Goal: Transaction & Acquisition: Purchase product/service

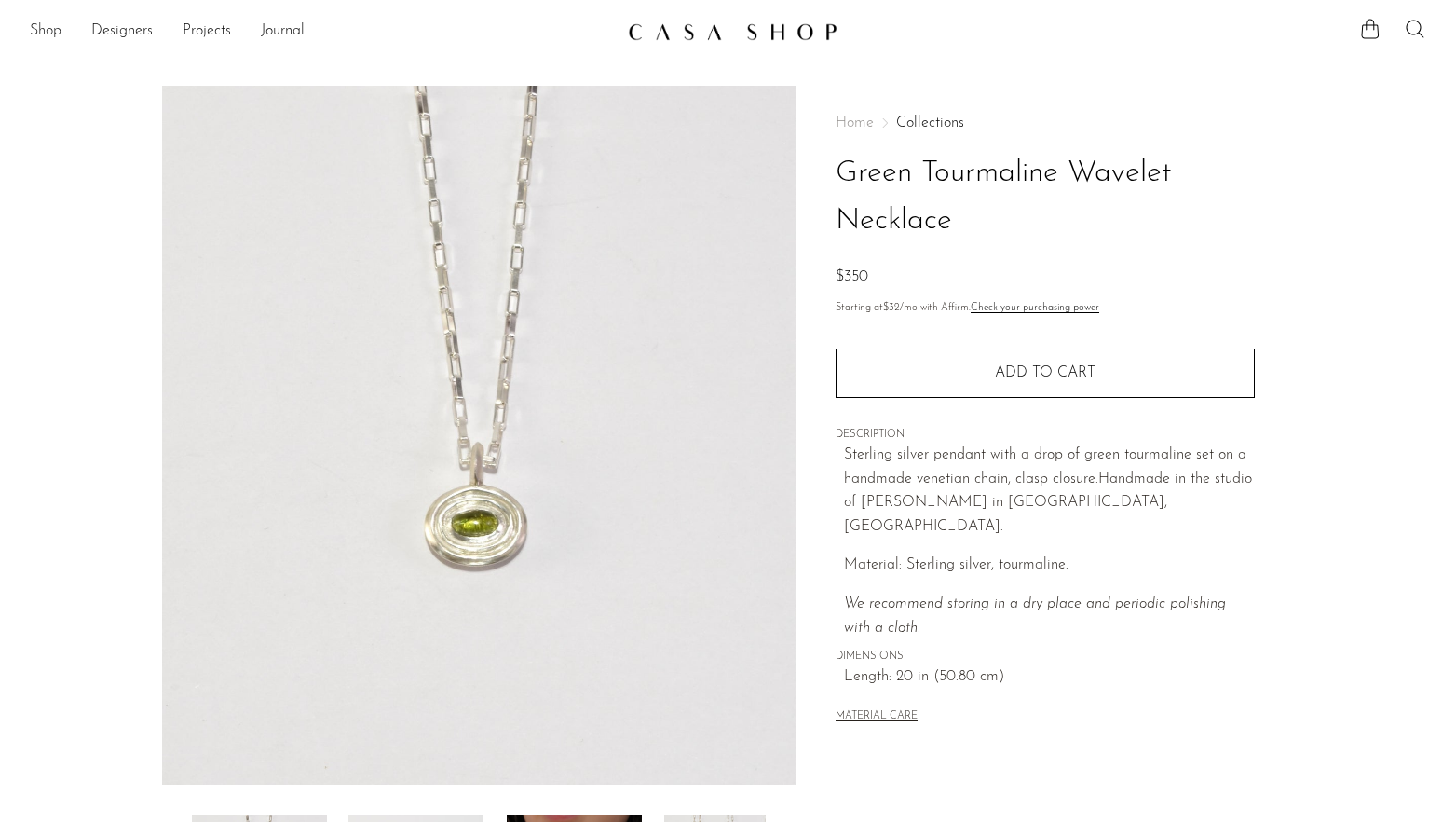
click at [39, 37] on link "Shop" at bounding box center [46, 32] width 32 height 24
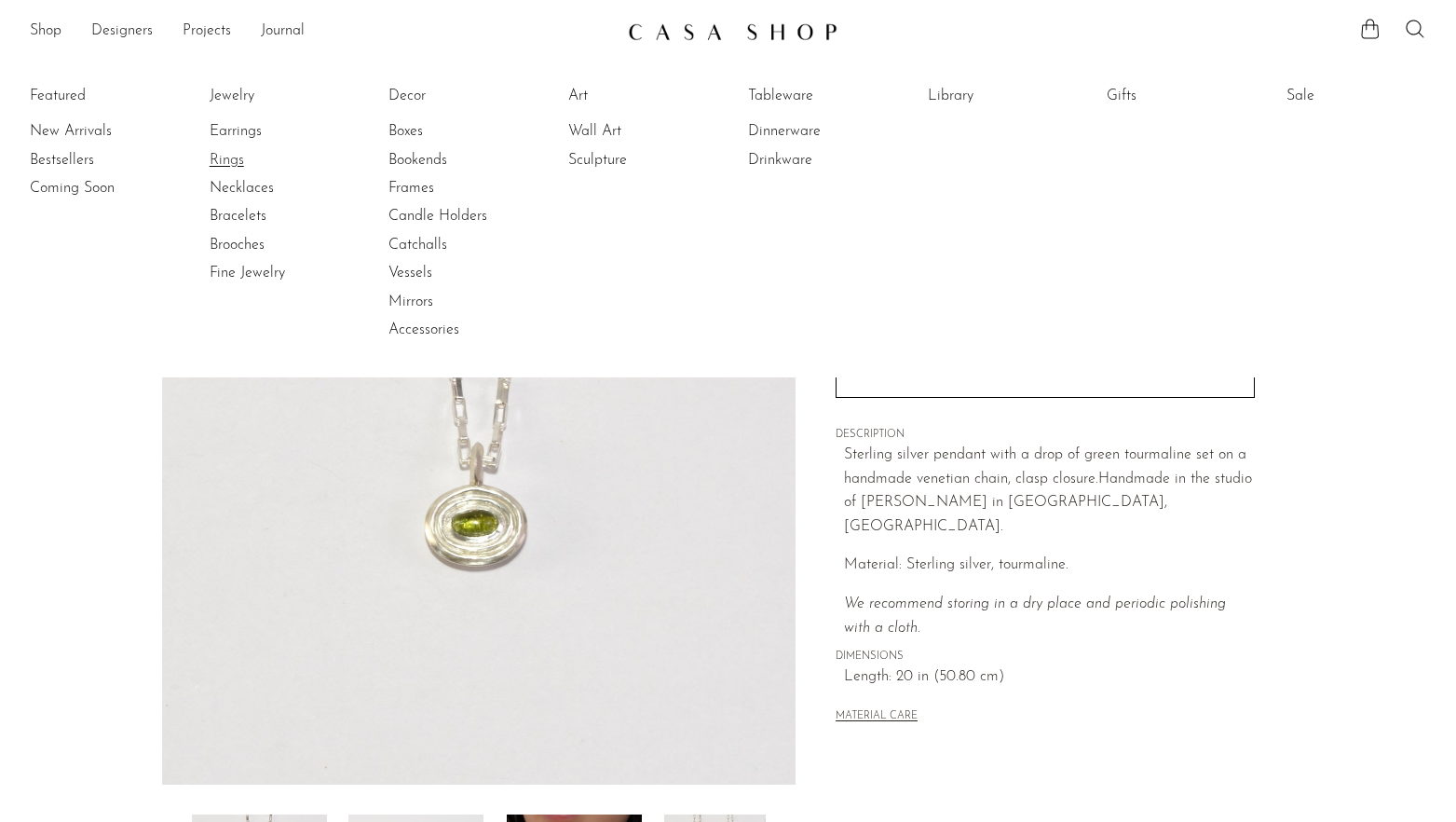
click at [225, 150] on link "Rings" at bounding box center [279, 160] width 139 height 21
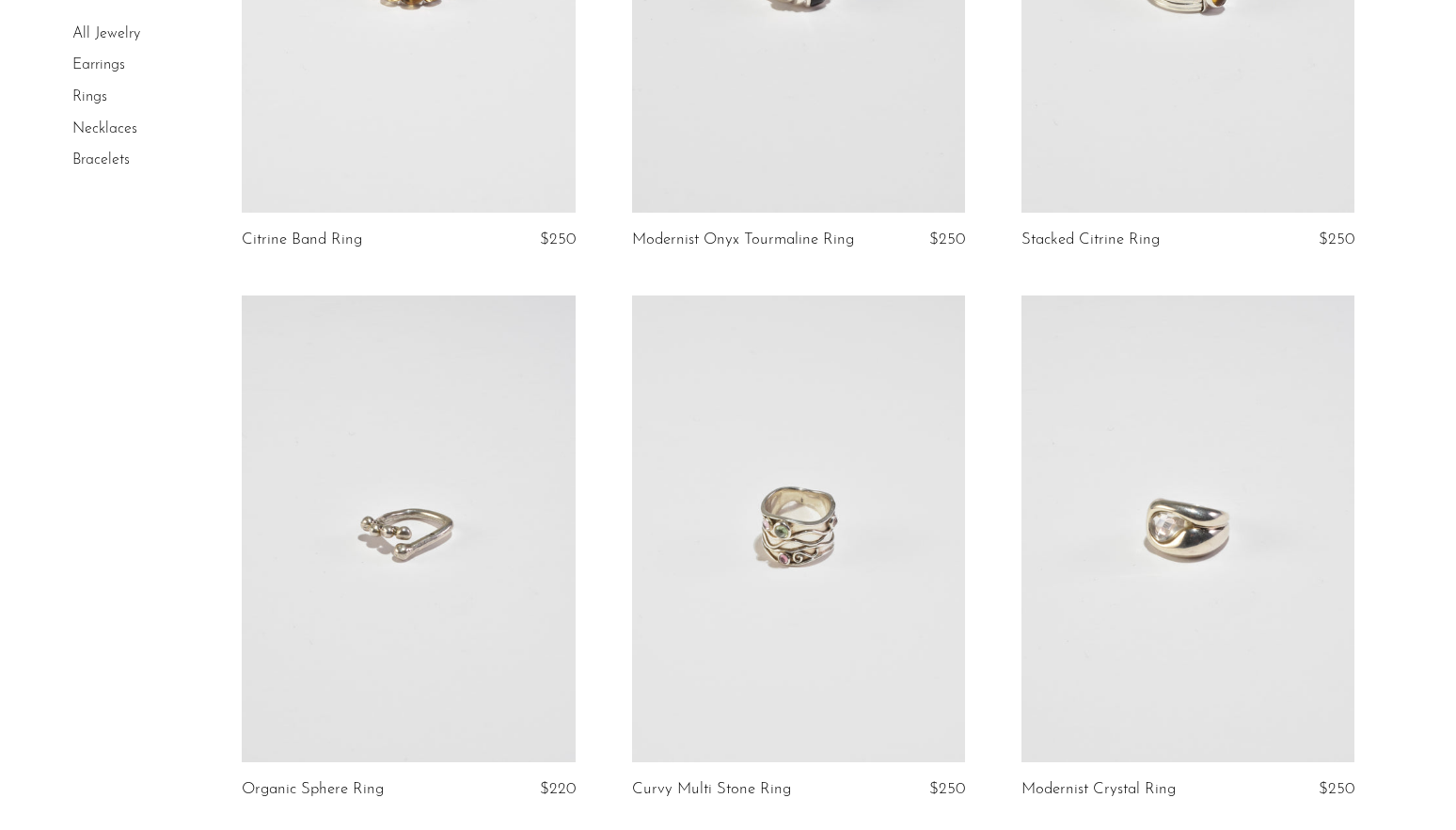
scroll to position [528, 0]
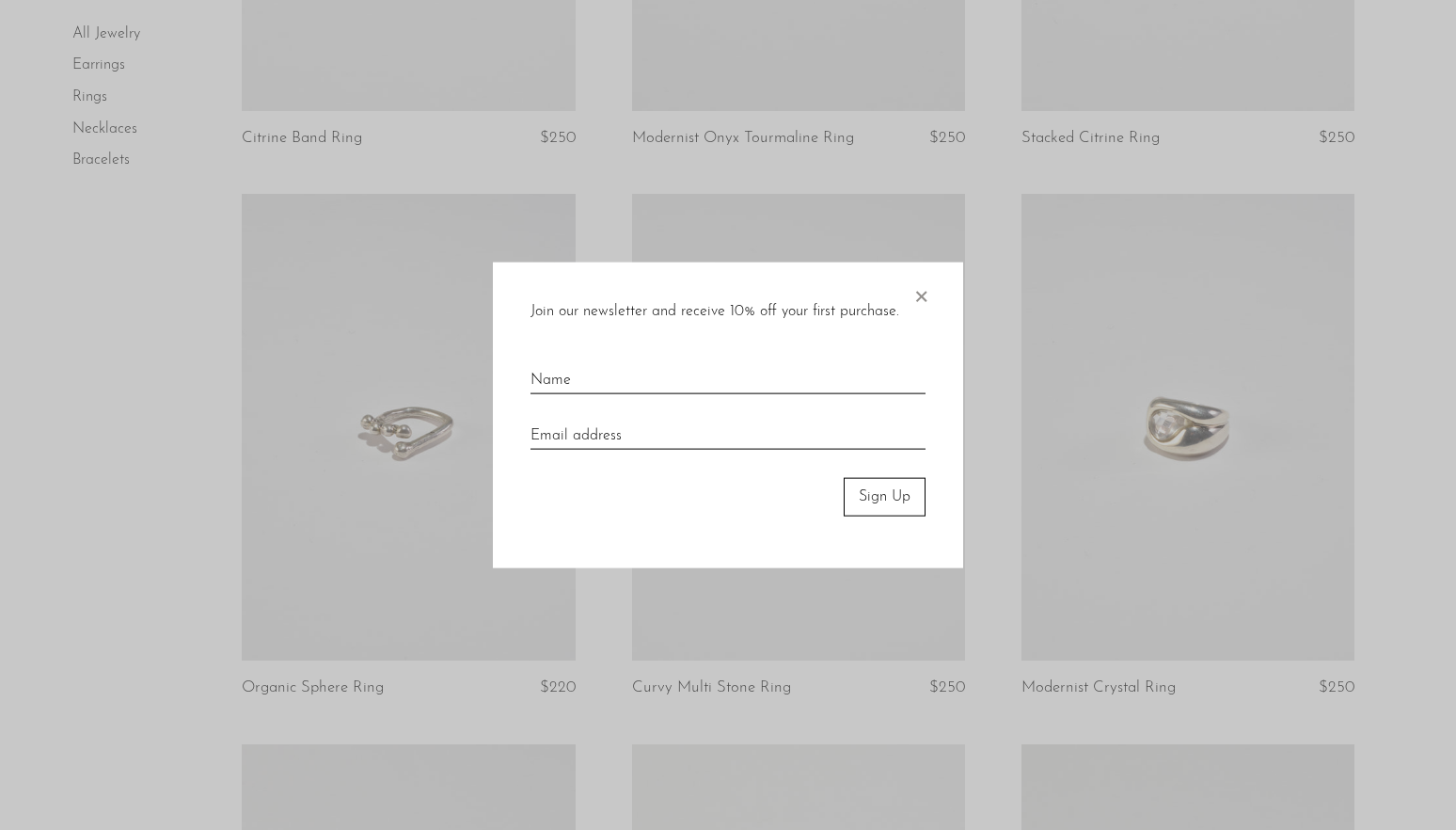
click at [918, 297] on span "×" at bounding box center [921, 293] width 19 height 60
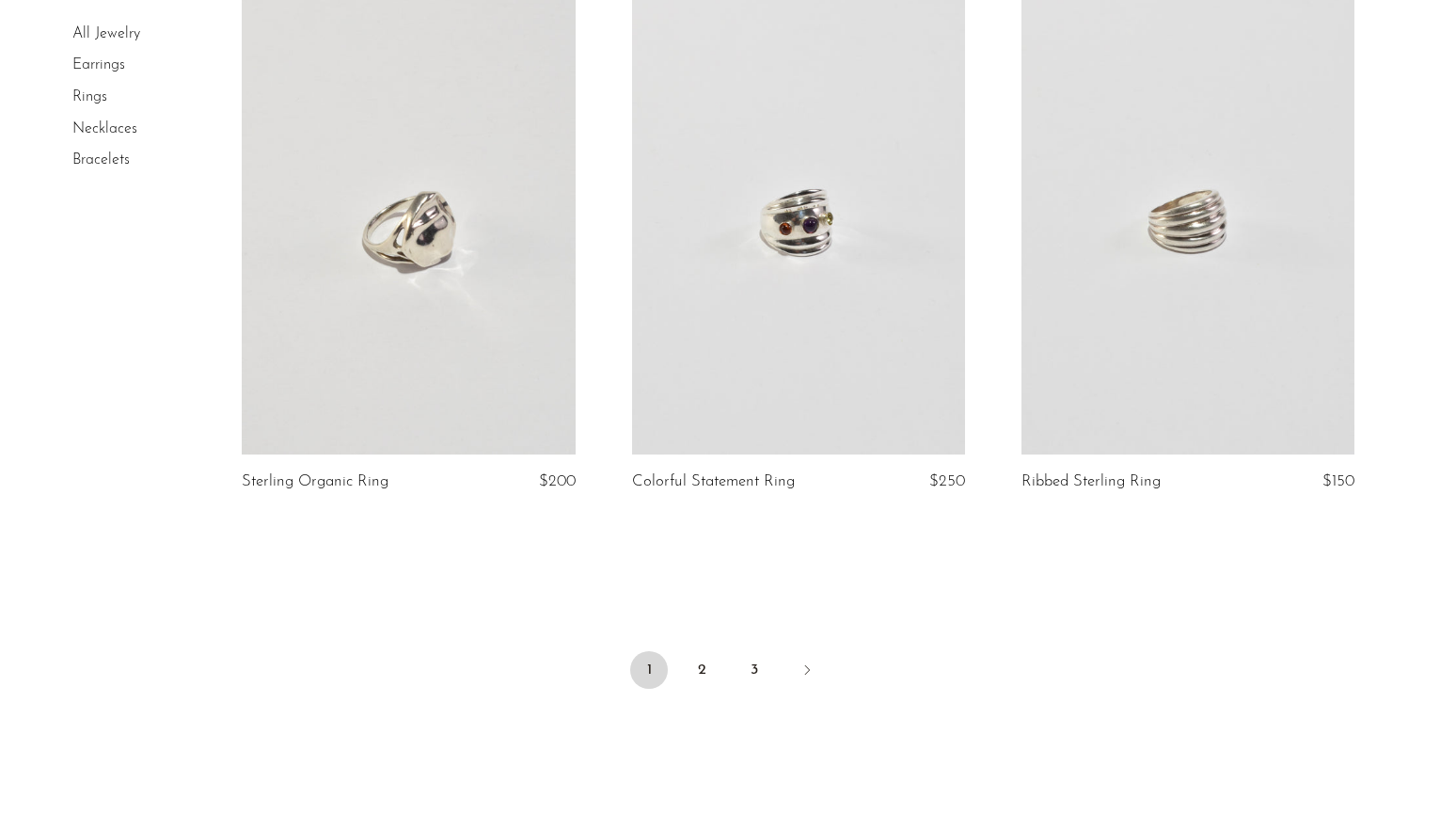
scroll to position [6251, 0]
click at [711, 667] on link "2" at bounding box center [702, 669] width 38 height 38
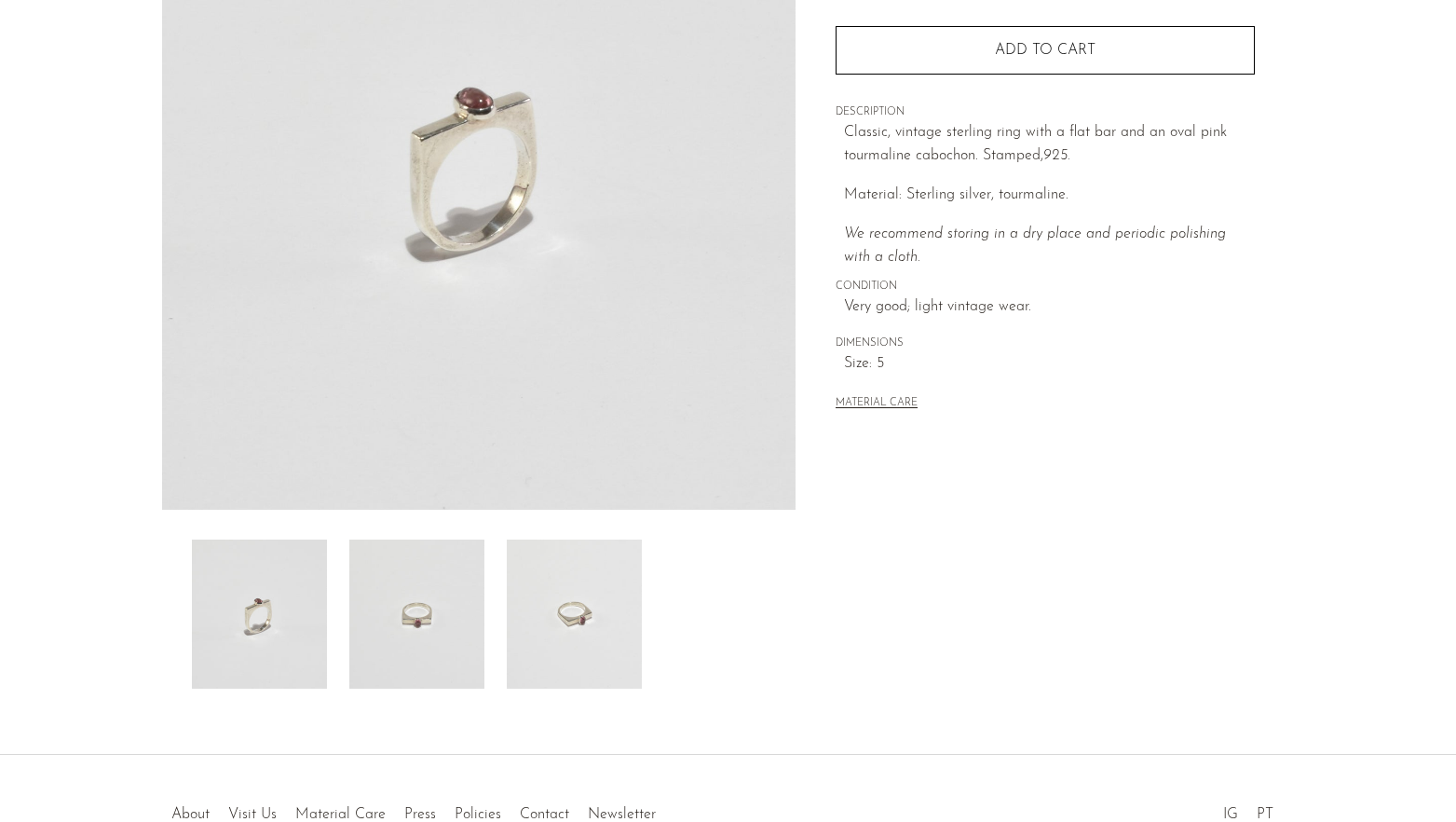
scroll to position [392, 0]
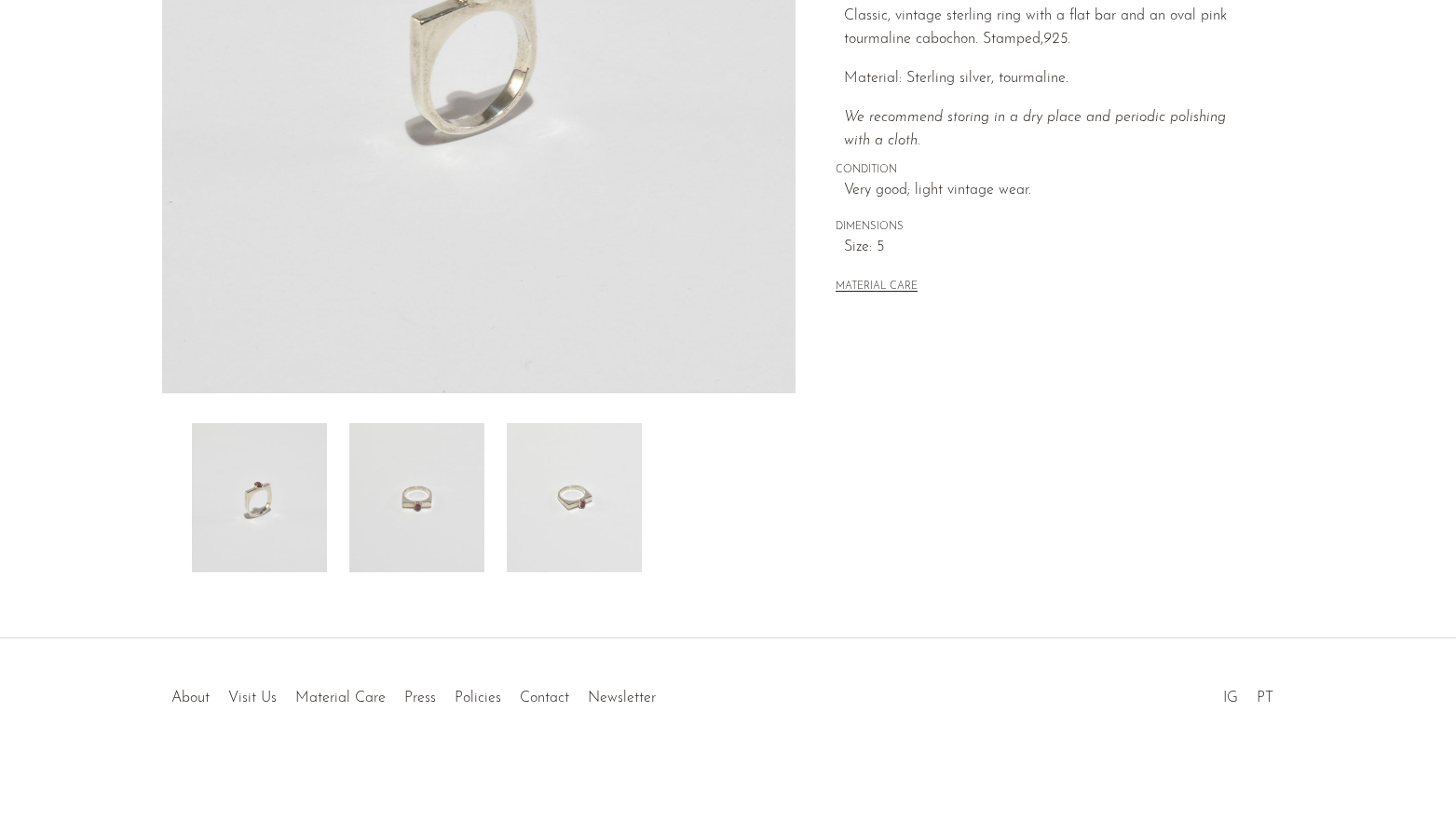
click at [428, 512] on img at bounding box center [416, 498] width 136 height 149
click at [552, 519] on img at bounding box center [574, 498] width 136 height 149
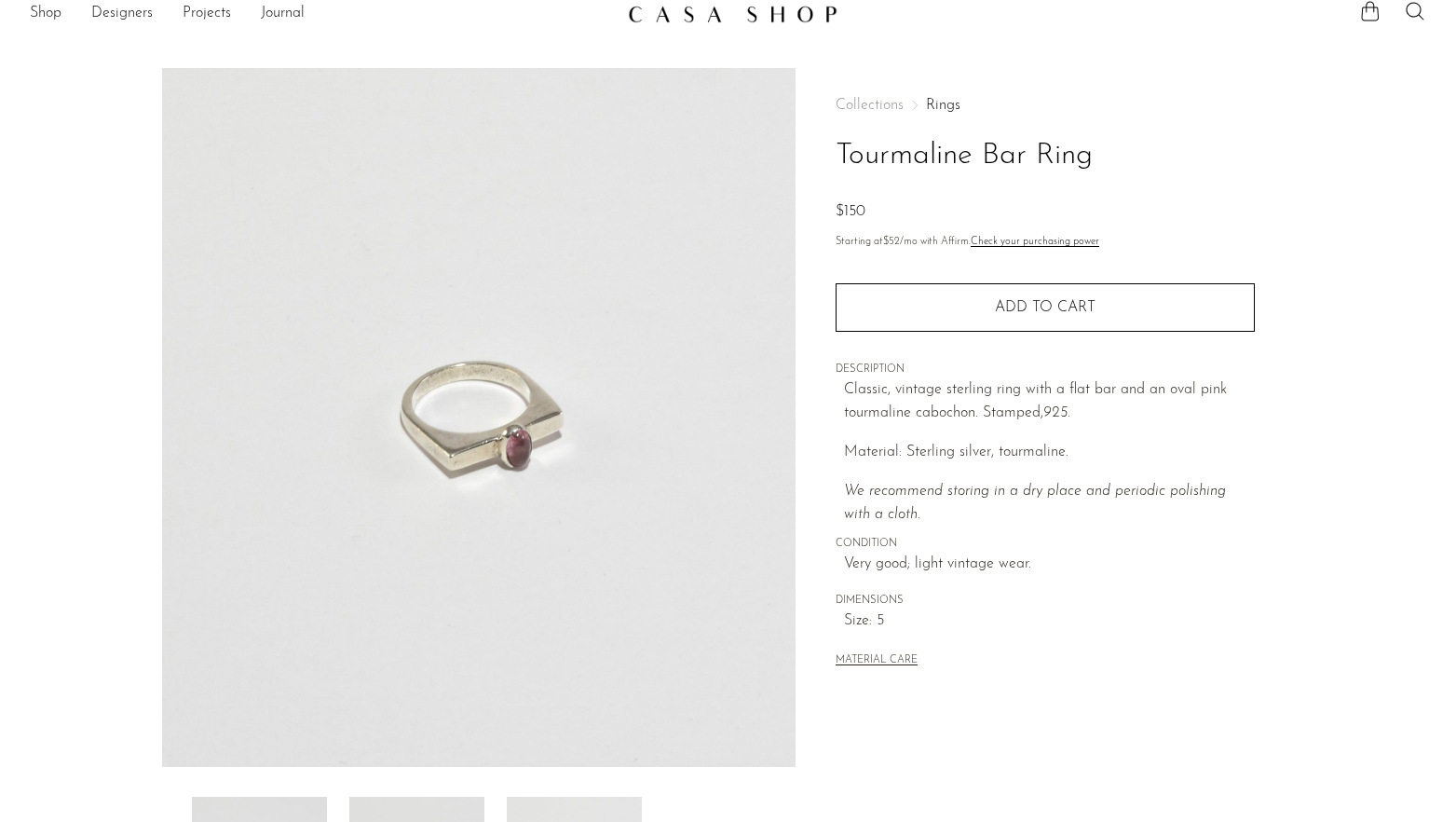
scroll to position [0, 0]
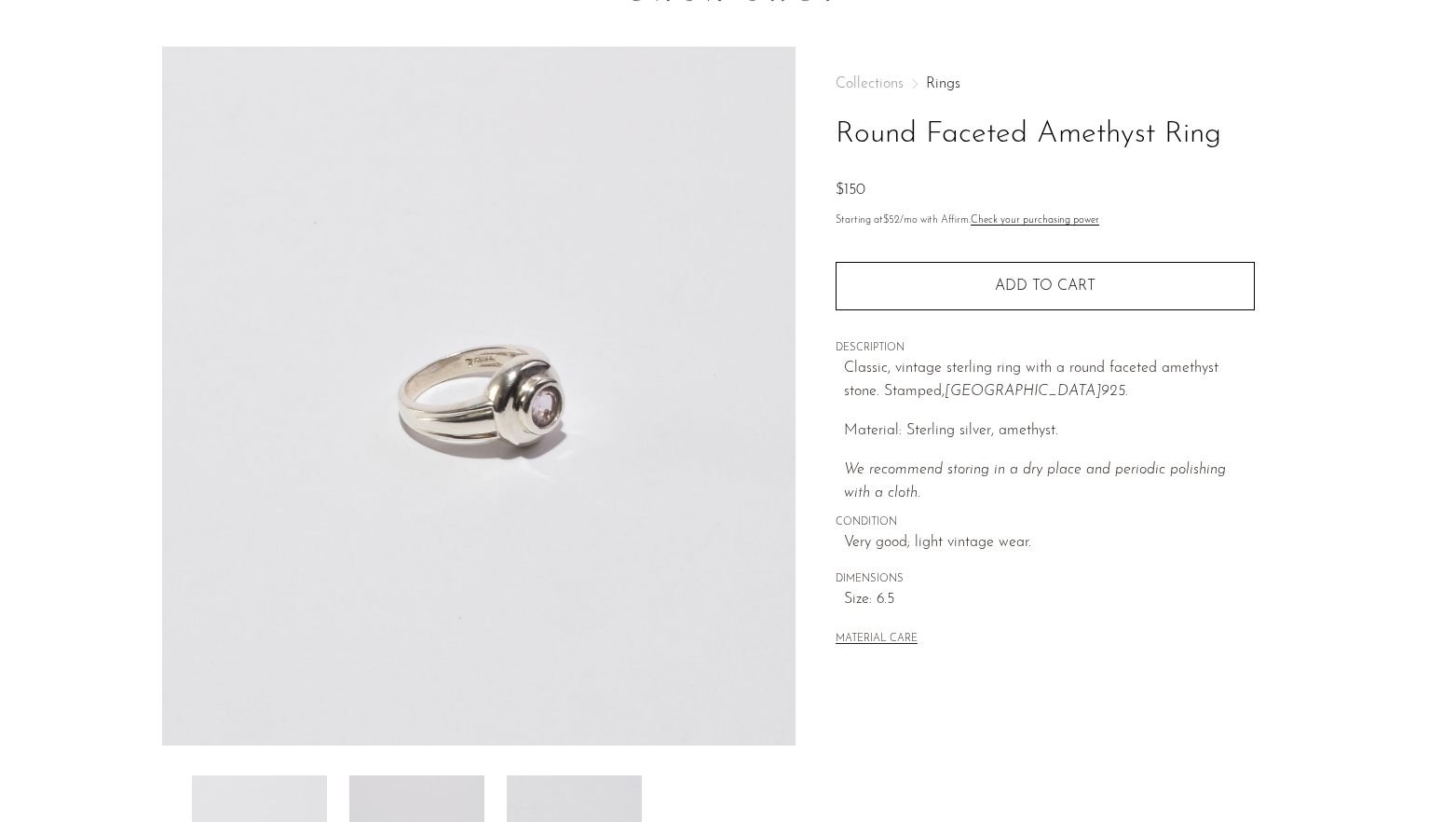
scroll to position [261, 0]
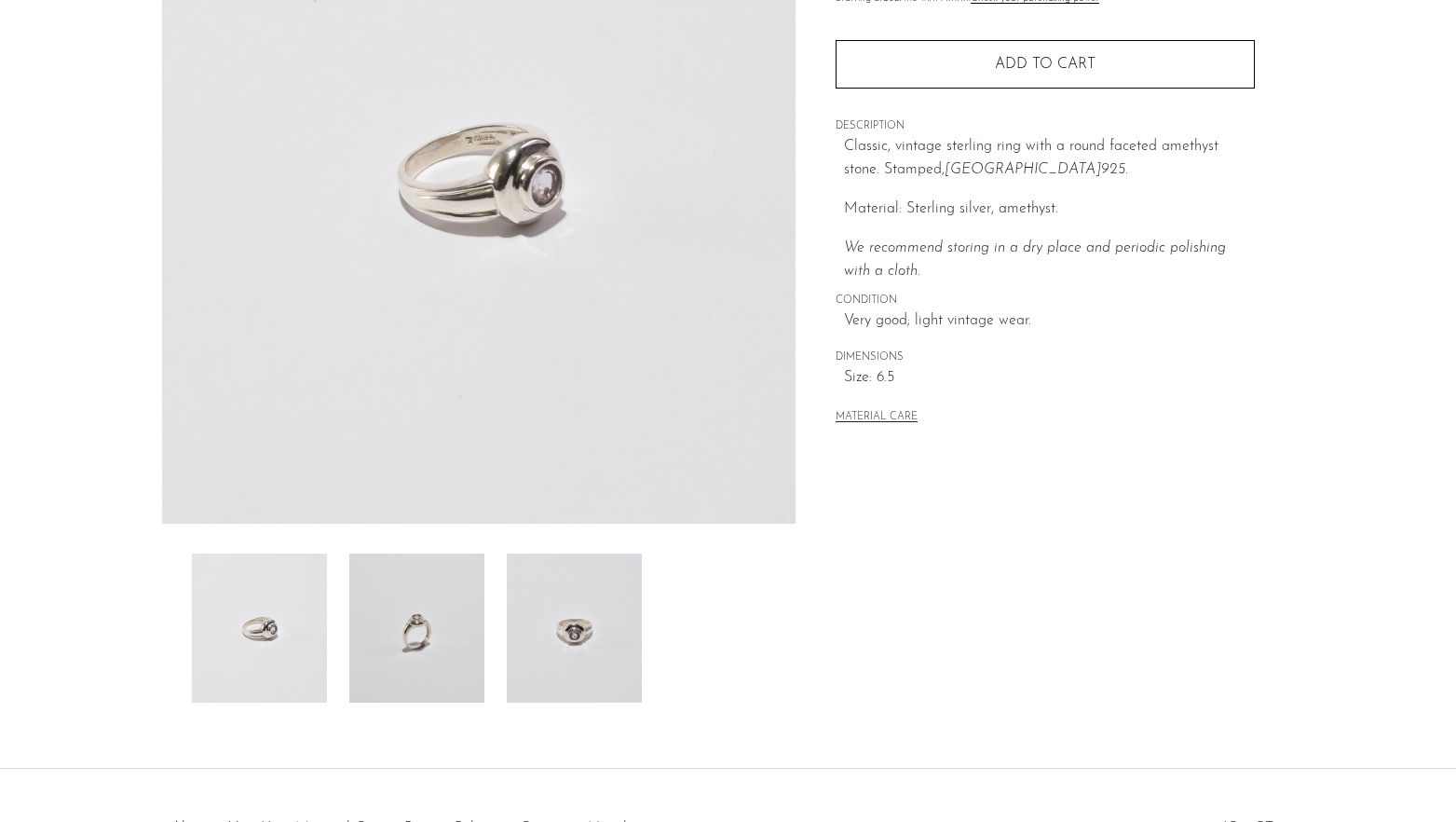
click at [415, 597] on img at bounding box center [416, 627] width 136 height 149
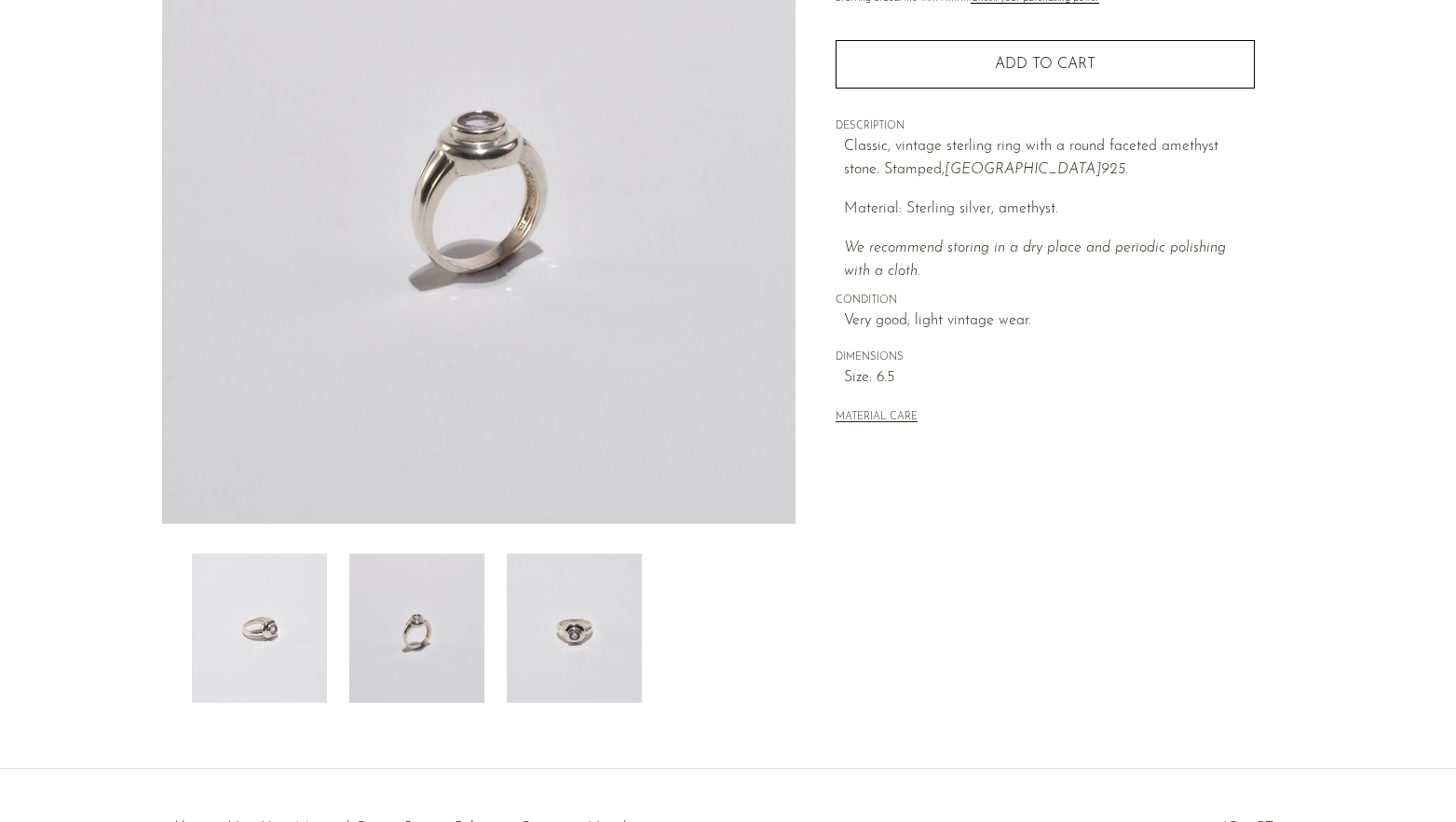
click at [584, 615] on img at bounding box center [574, 627] width 136 height 149
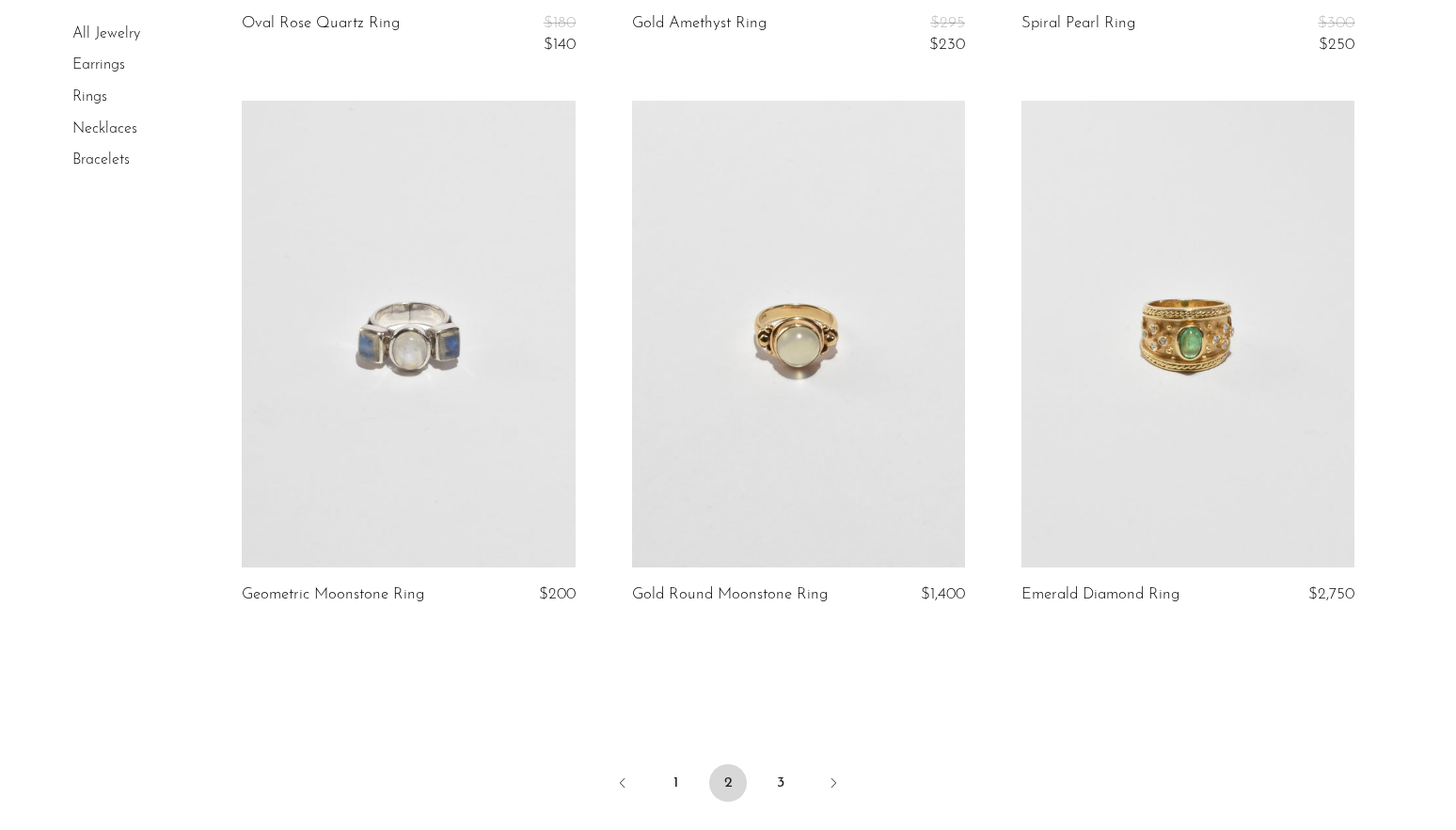
scroll to position [6307, 0]
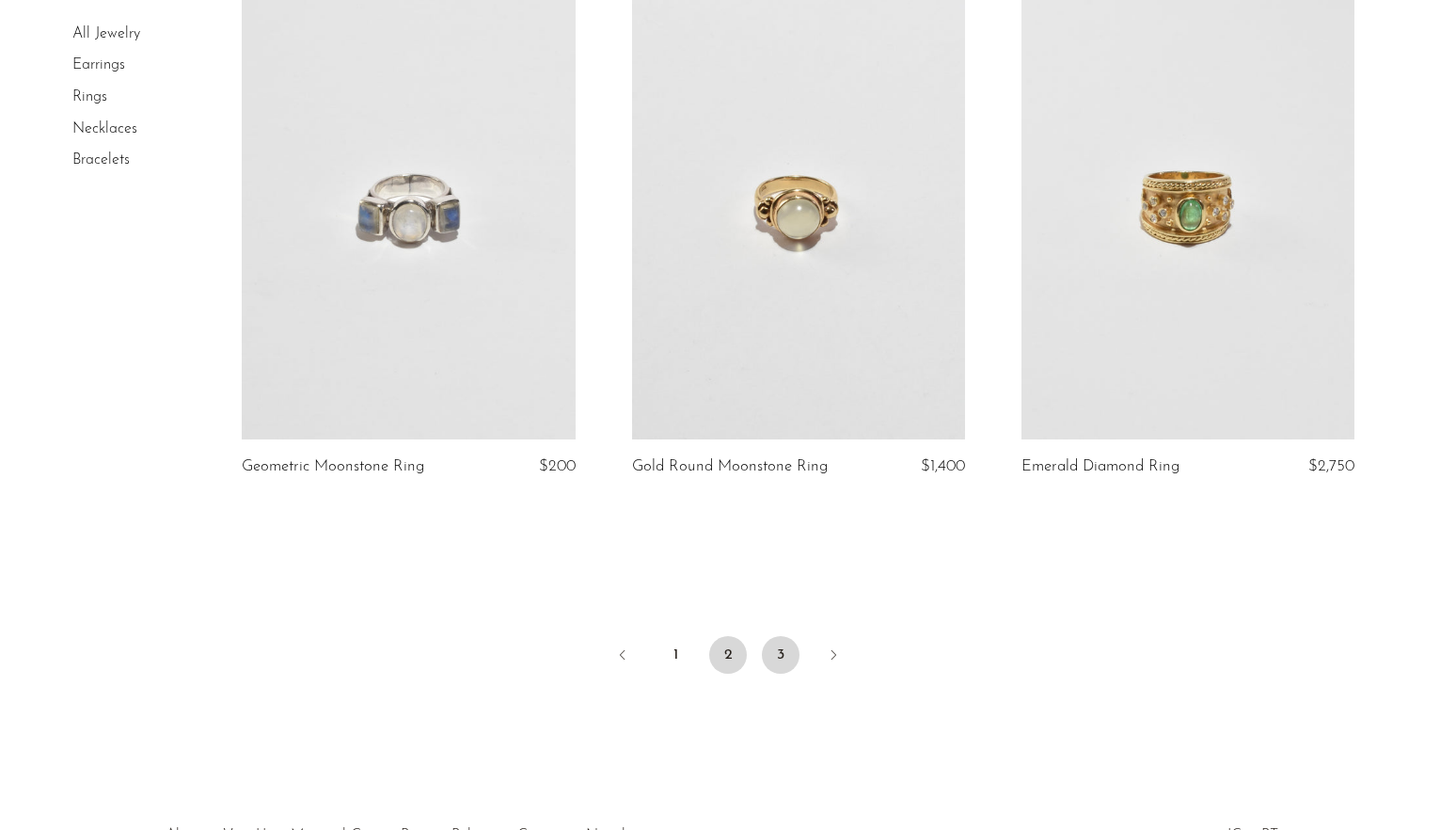
click at [792, 660] on link "3" at bounding box center [781, 655] width 38 height 38
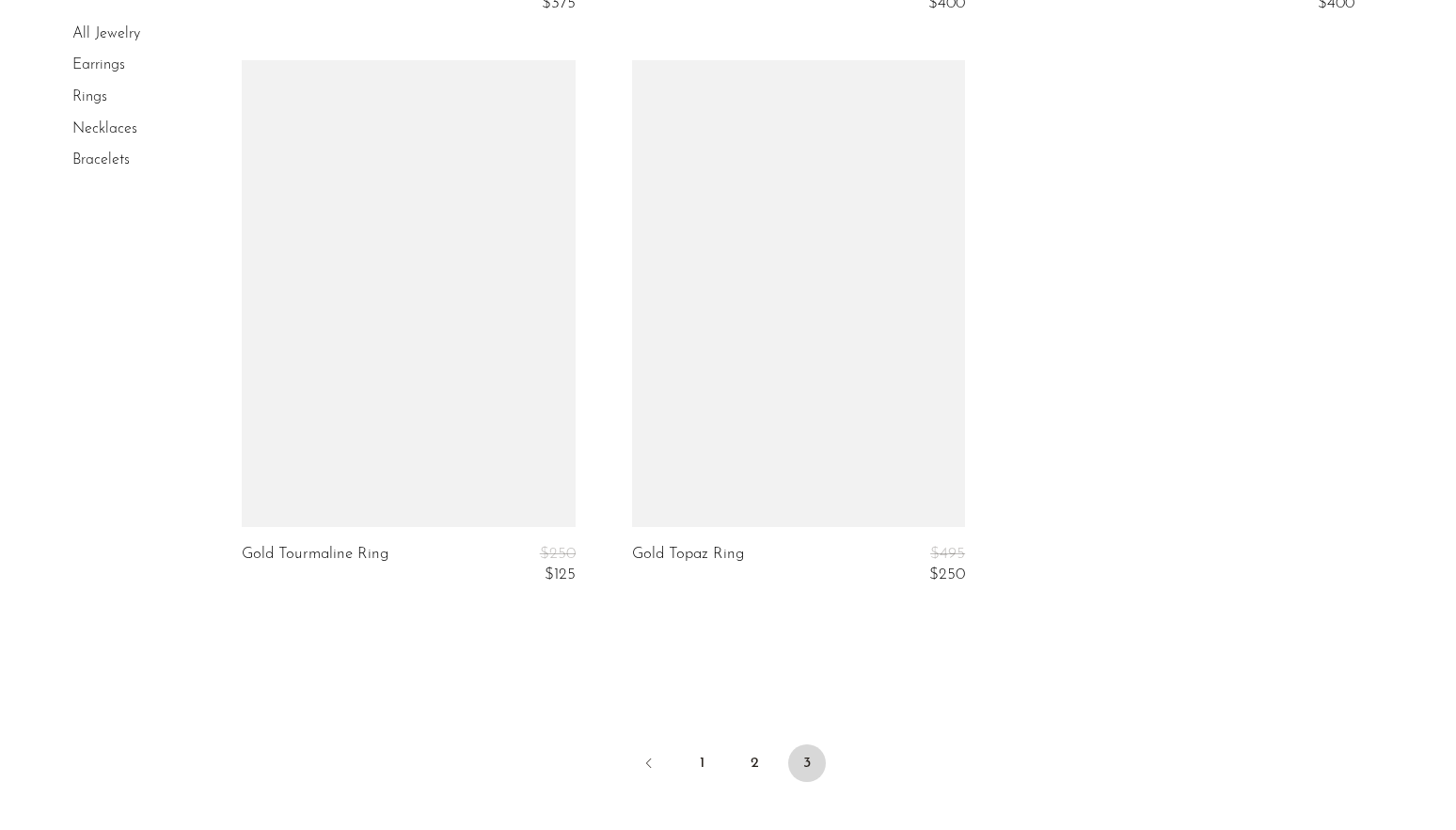
scroll to position [5266, 0]
